Goal: Task Accomplishment & Management: Use online tool/utility

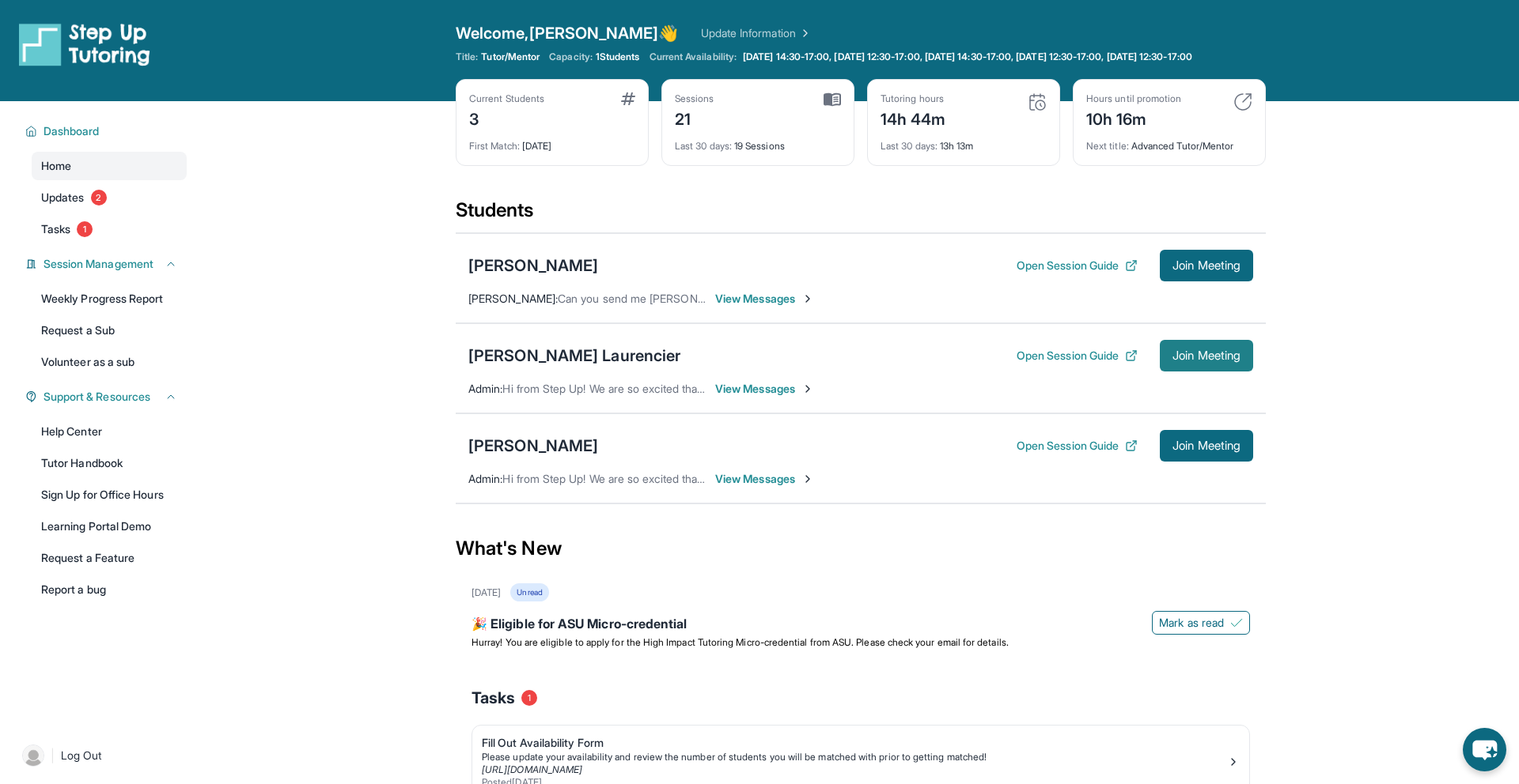
click at [1213, 360] on span "Join Meeting" at bounding box center [1207, 355] width 68 height 9
